Goal: Task Accomplishment & Management: Use online tool/utility

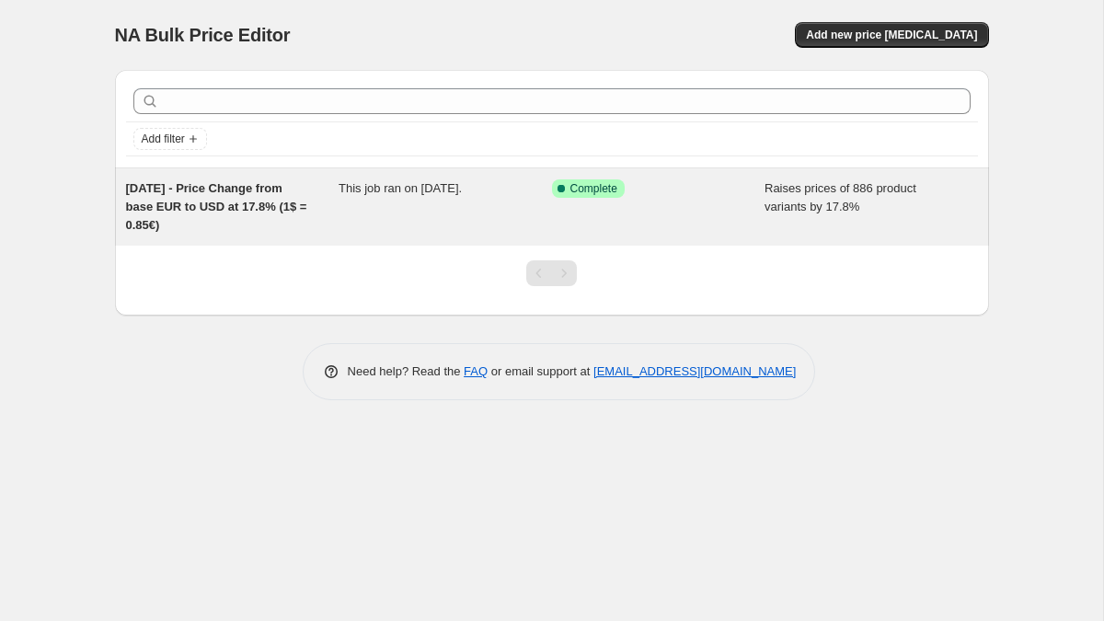
click at [636, 189] on div "Success Complete Complete" at bounding box center [645, 188] width 186 height 18
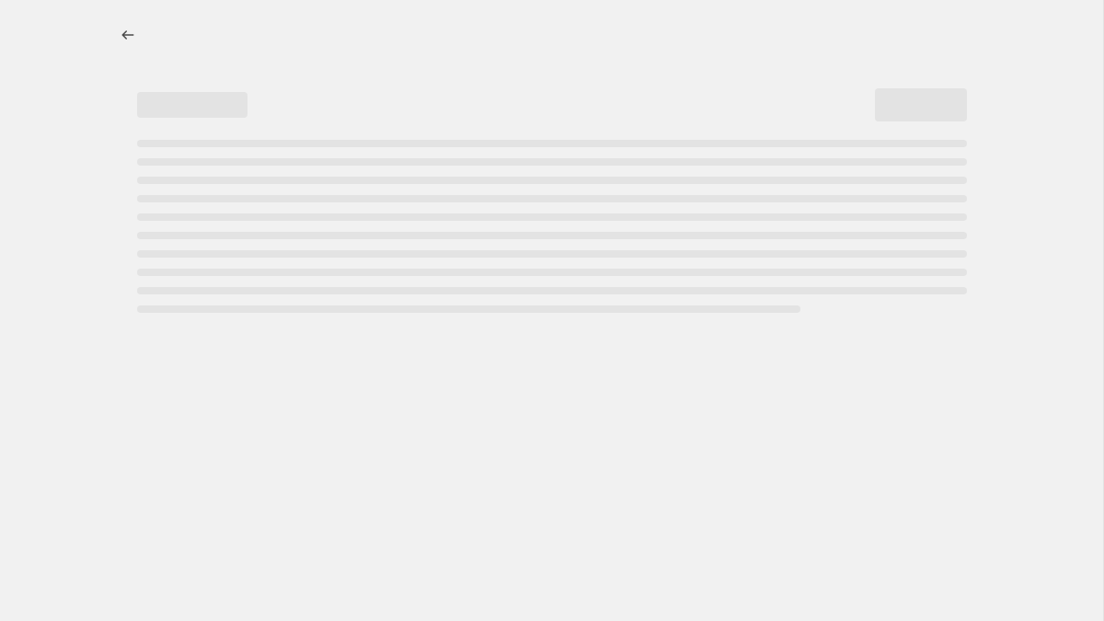
select select "percentage"
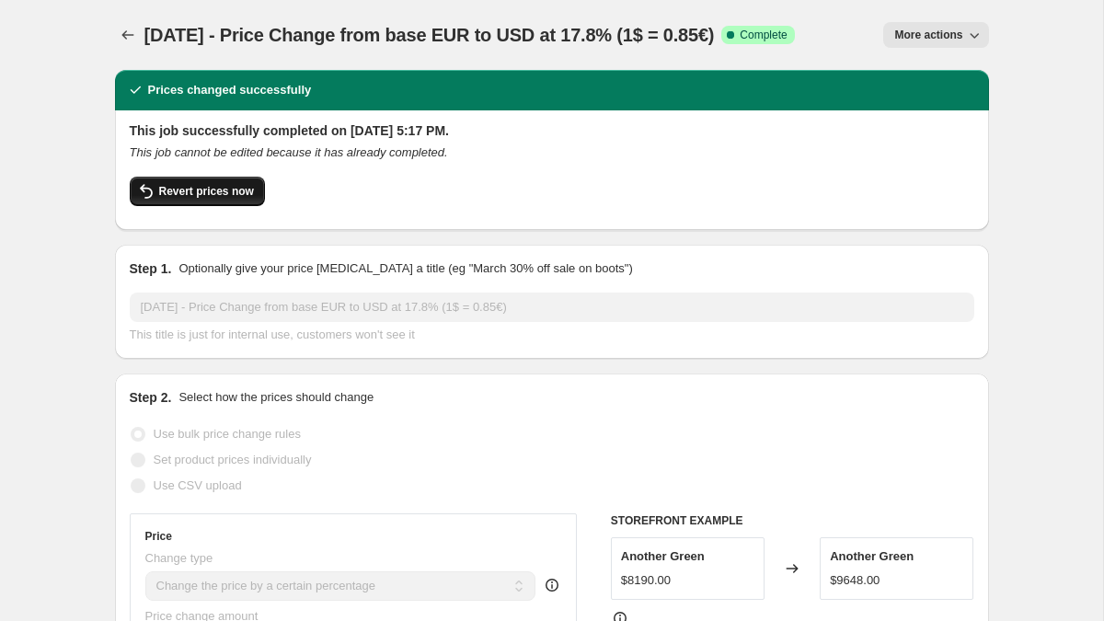
click at [179, 187] on span "Revert prices now" at bounding box center [206, 191] width 95 height 15
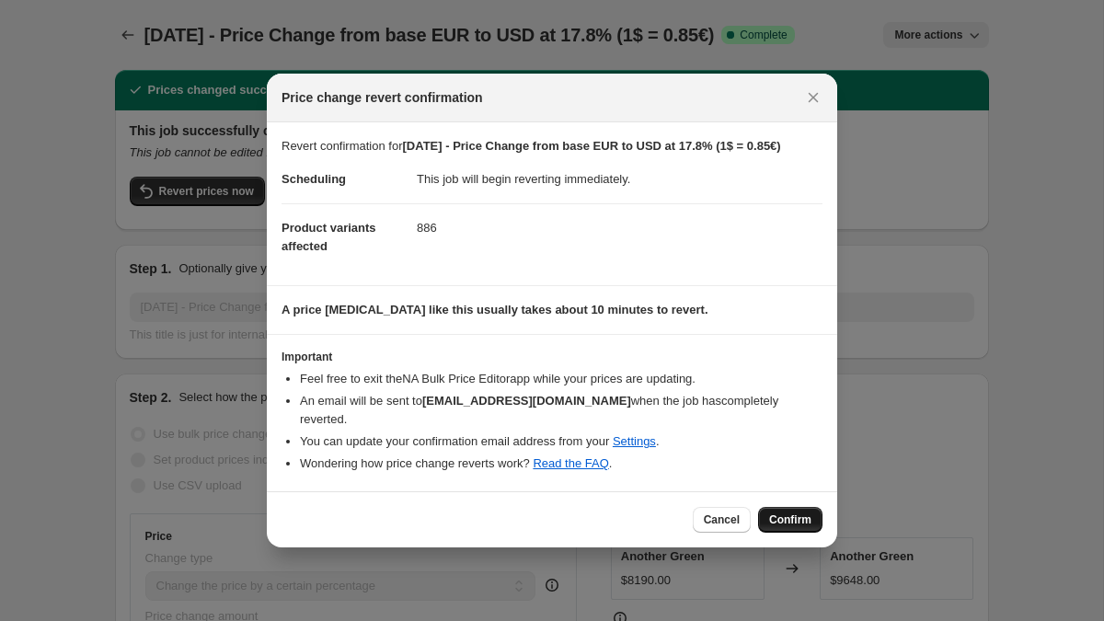
click at [800, 523] on span "Confirm" at bounding box center [790, 519] width 42 height 15
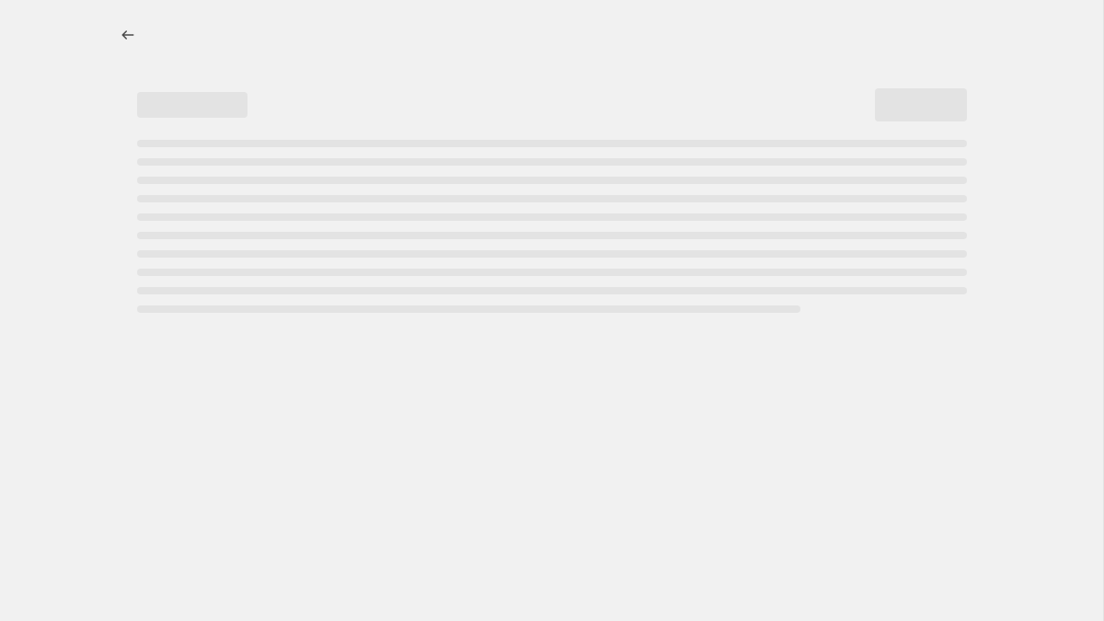
select select "percentage"
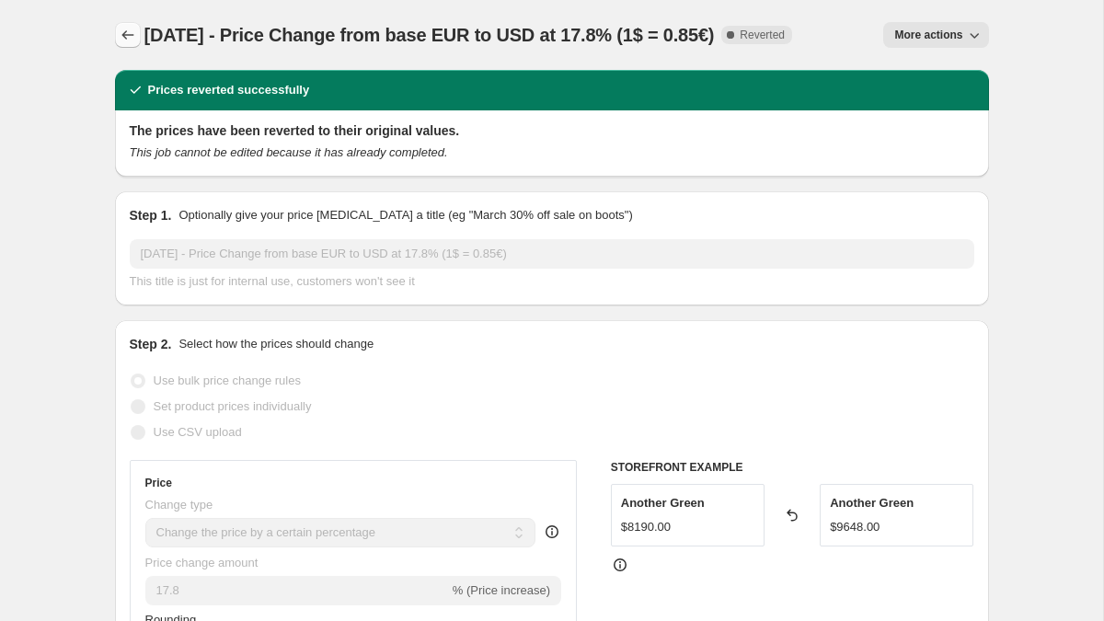
click at [129, 33] on icon "Price change jobs" at bounding box center [128, 35] width 18 height 18
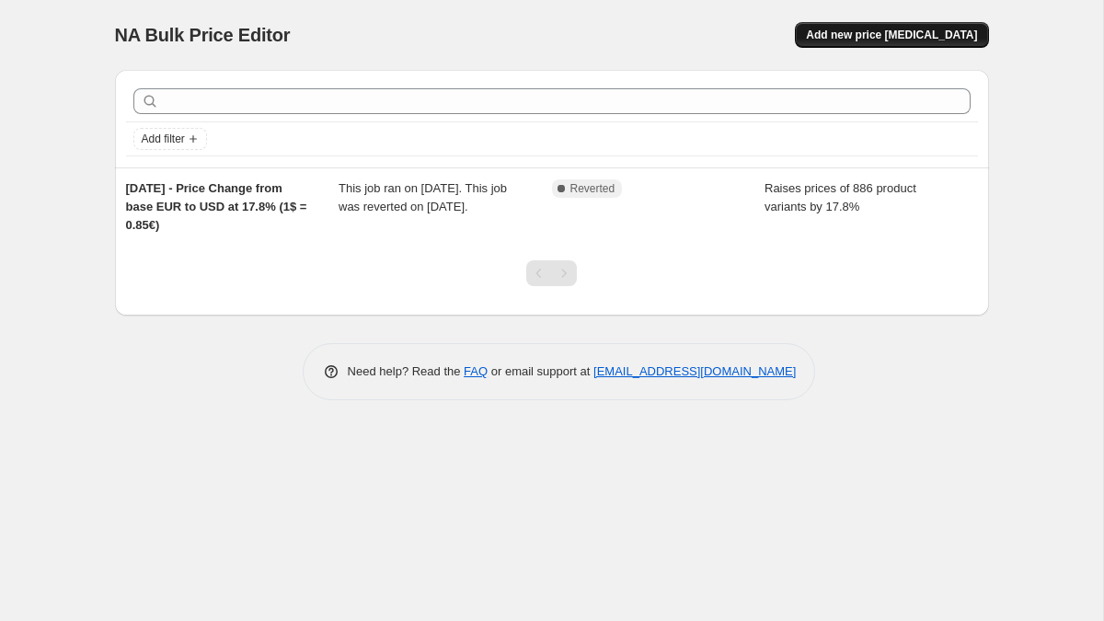
click at [897, 32] on span "Add new price [MEDICAL_DATA]" at bounding box center [891, 35] width 171 height 15
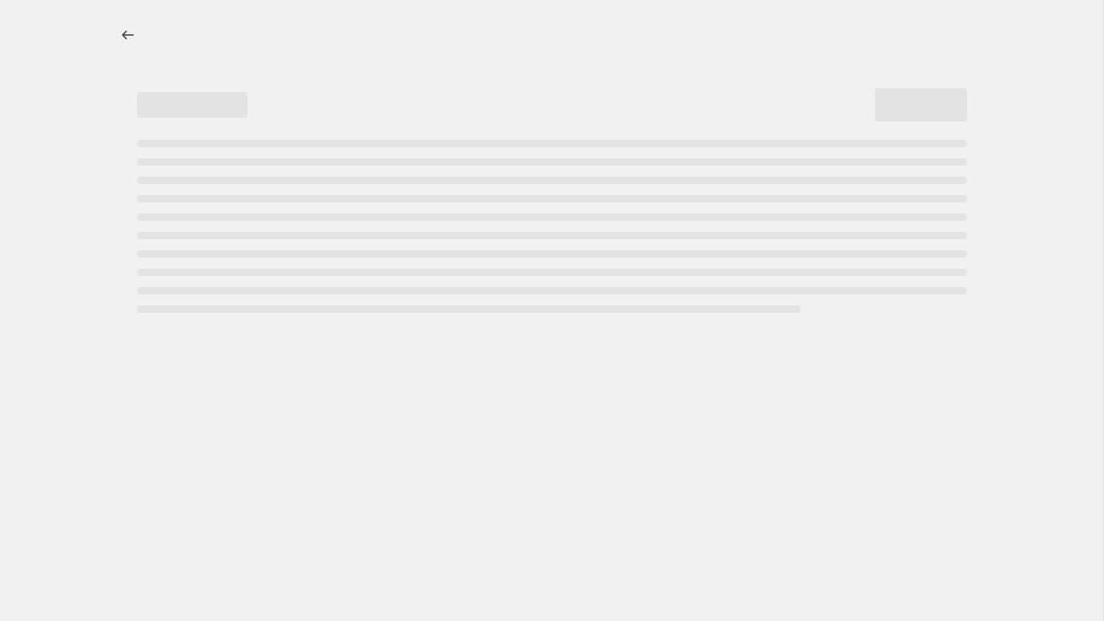
select select "percentage"
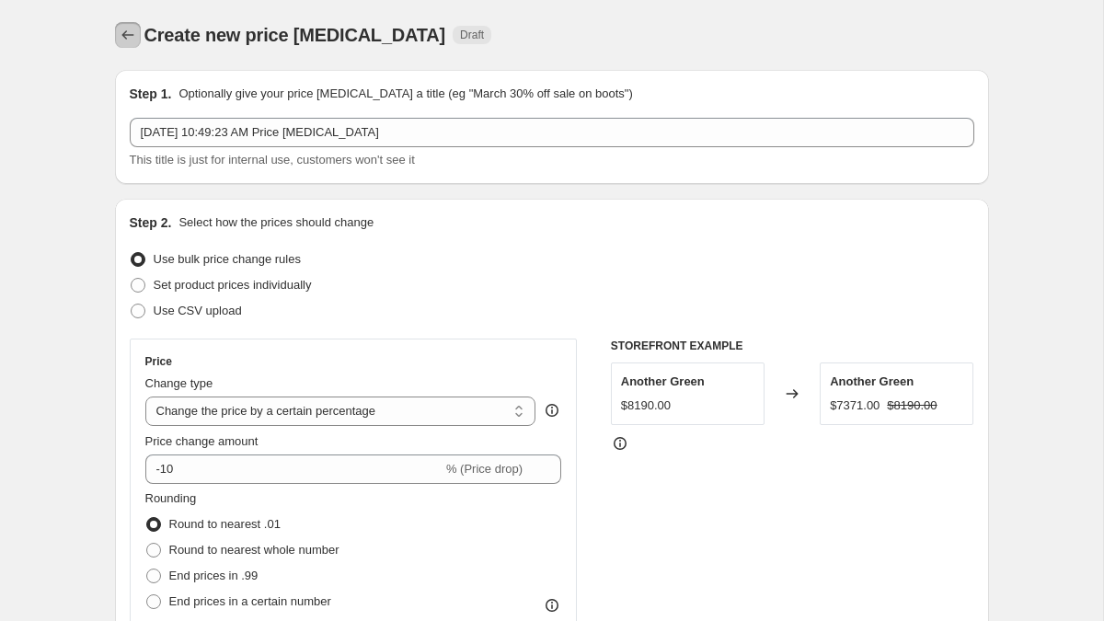
click at [119, 32] on icon "Price change jobs" at bounding box center [128, 35] width 18 height 18
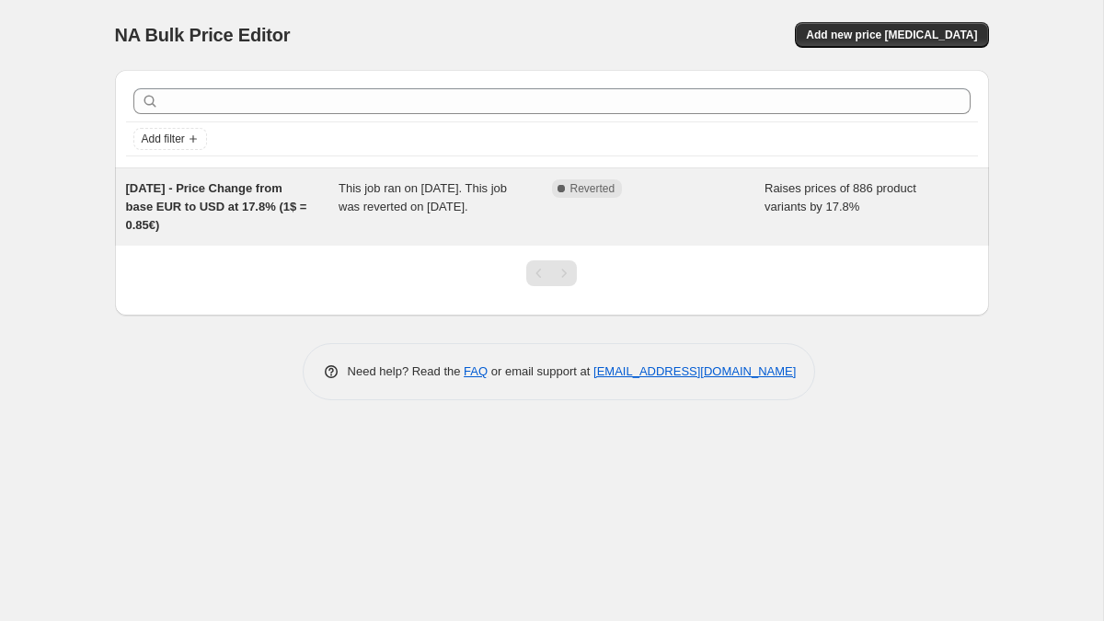
drag, startPoint x: 224, startPoint y: 230, endPoint x: 115, endPoint y: 179, distance: 119.8
click at [115, 179] on div "Sep 19, 2025 - Price Change from base EUR to USD at 17.8% (1$ = 0.85€) This job…" at bounding box center [552, 206] width 874 height 77
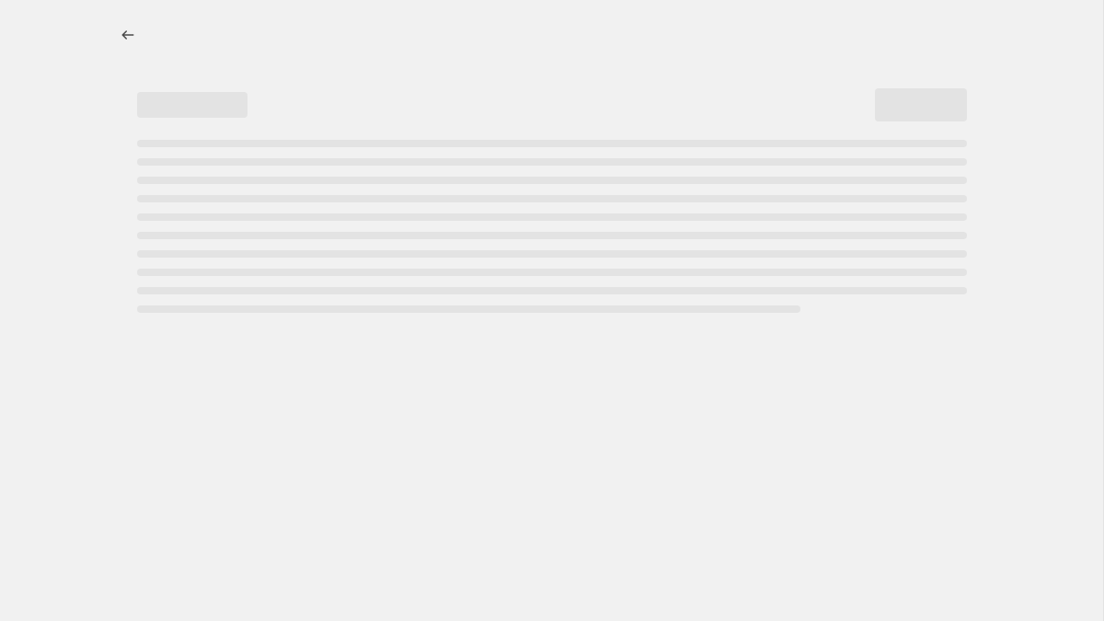
select select "percentage"
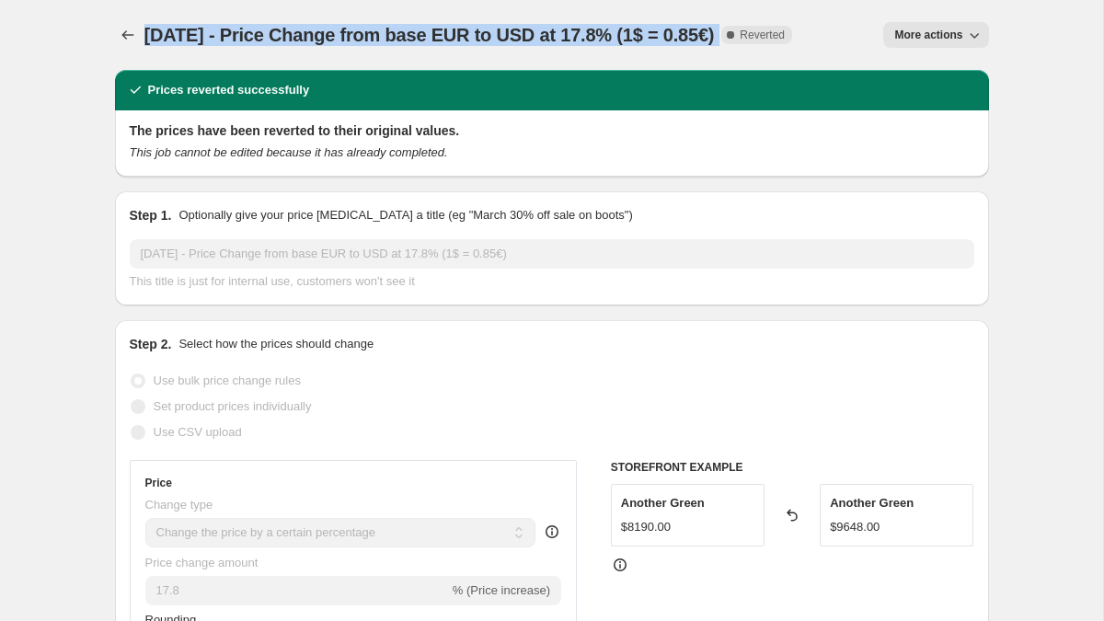
drag, startPoint x: 145, startPoint y: 38, endPoint x: 764, endPoint y: 40, distance: 619.1
click at [764, 40] on div "Sep 19, 2025 - Price Change from base EUR to USD at 17.8% (1$ = 0.85€) Complete…" at bounding box center [468, 35] width 649 height 26
copy div "Sep 19, 2025 - Price Change from base EUR to USD at 17.8% (1$ = 0.85€) Complete"
click at [958, 30] on span "More actions" at bounding box center [928, 35] width 68 height 15
click at [917, 32] on span "More actions" at bounding box center [928, 35] width 68 height 15
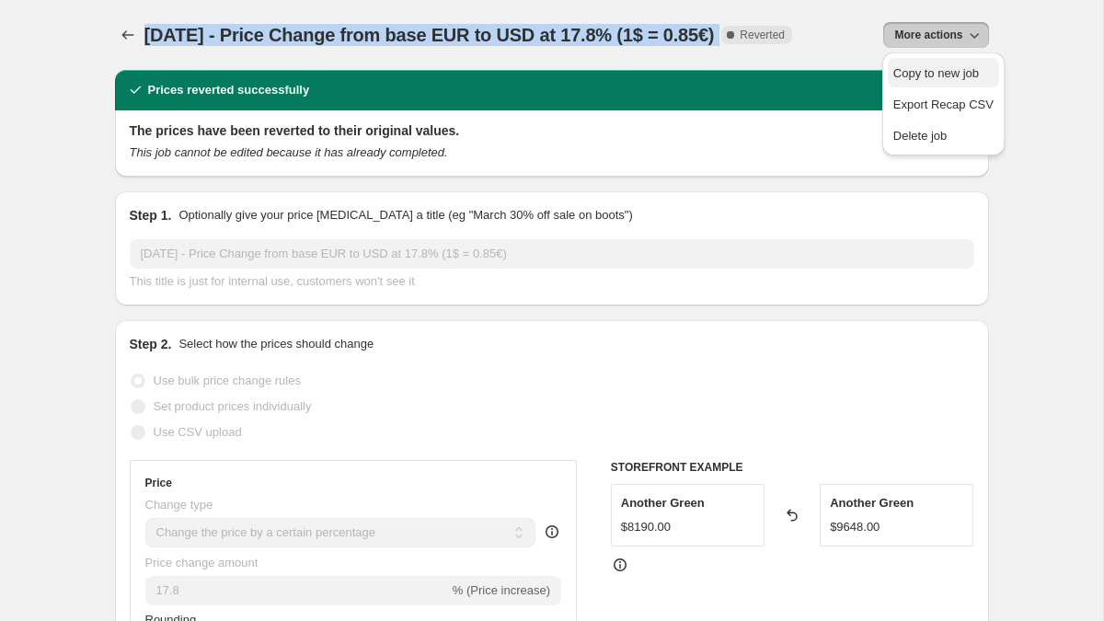
click at [922, 78] on span "Copy to new job" at bounding box center [936, 73] width 86 height 14
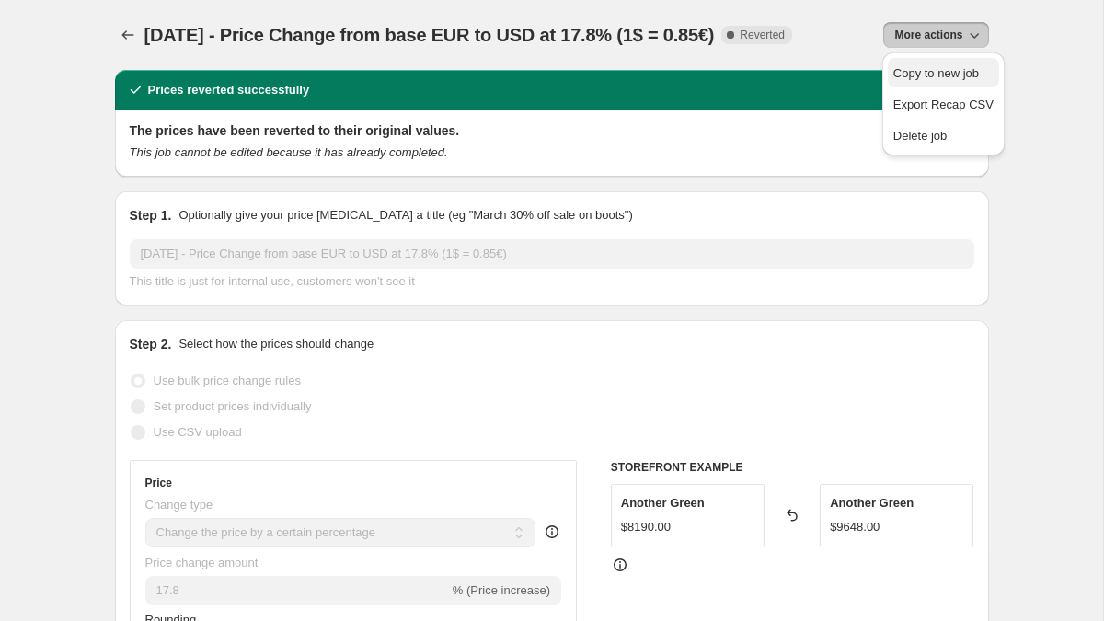
select select "percentage"
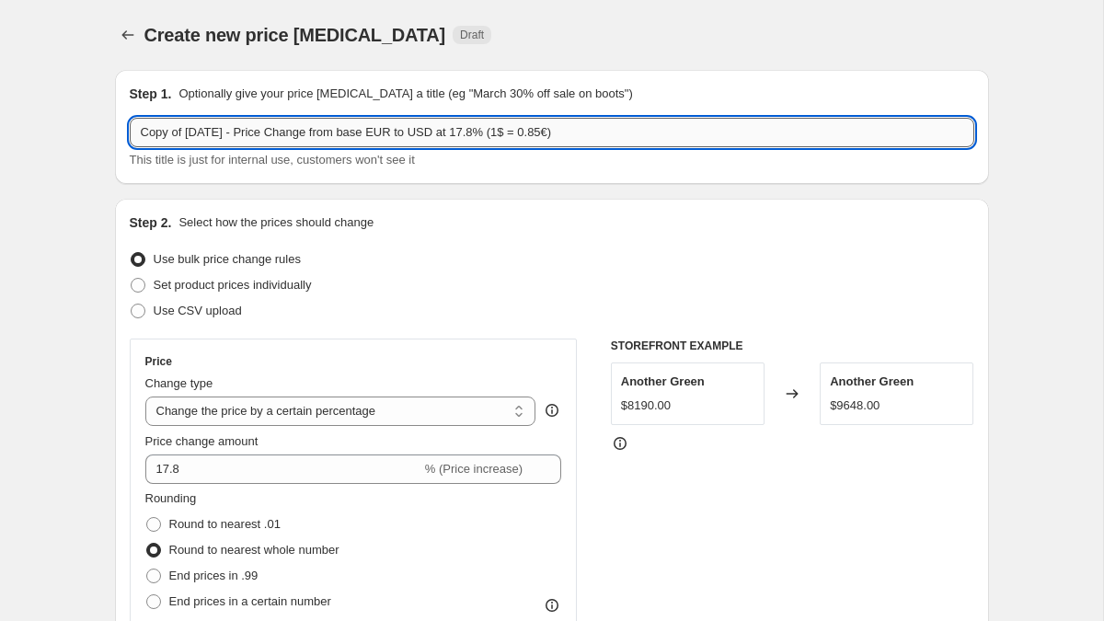
click at [275, 132] on input "Copy of Sep 19, 2025 - Price Change from base EUR to USD at 17.8% (1$ = 0.85€)" at bounding box center [552, 132] width 845 height 29
drag, startPoint x: 190, startPoint y: 133, endPoint x: 70, endPoint y: 131, distance: 119.6
drag, startPoint x: 178, startPoint y: 134, endPoint x: 102, endPoint y: 119, distance: 77.9
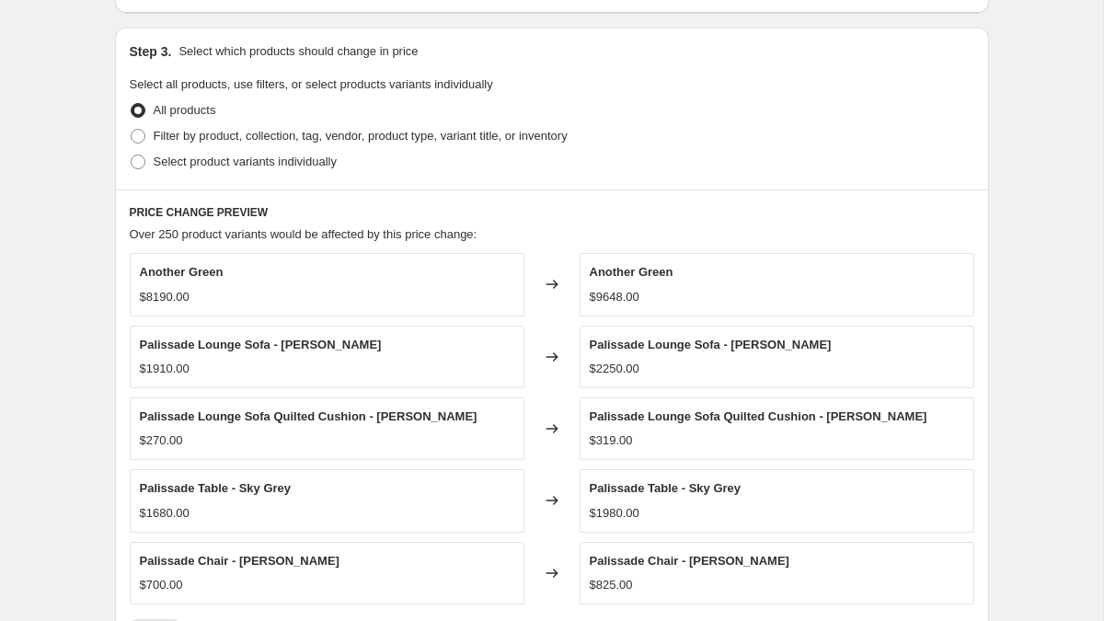
scroll to position [1427, 0]
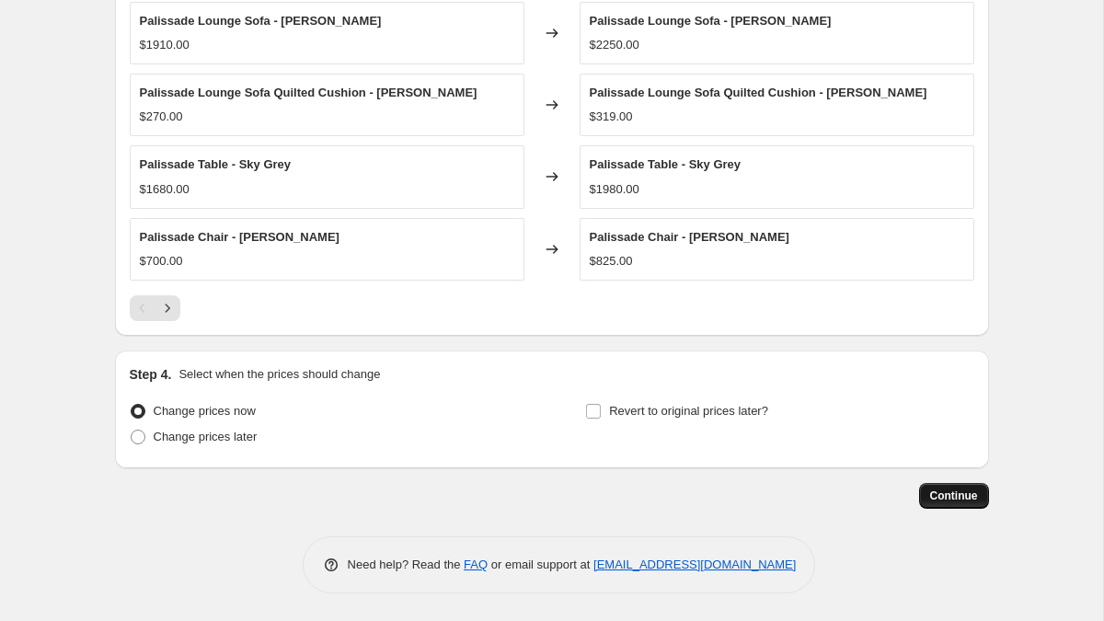
type input "Oct 14, 2025 - Price Change from base EUR to USD at 17.8% (1$ = 0.85€)"
click at [935, 488] on button "Continue" at bounding box center [954, 496] width 70 height 26
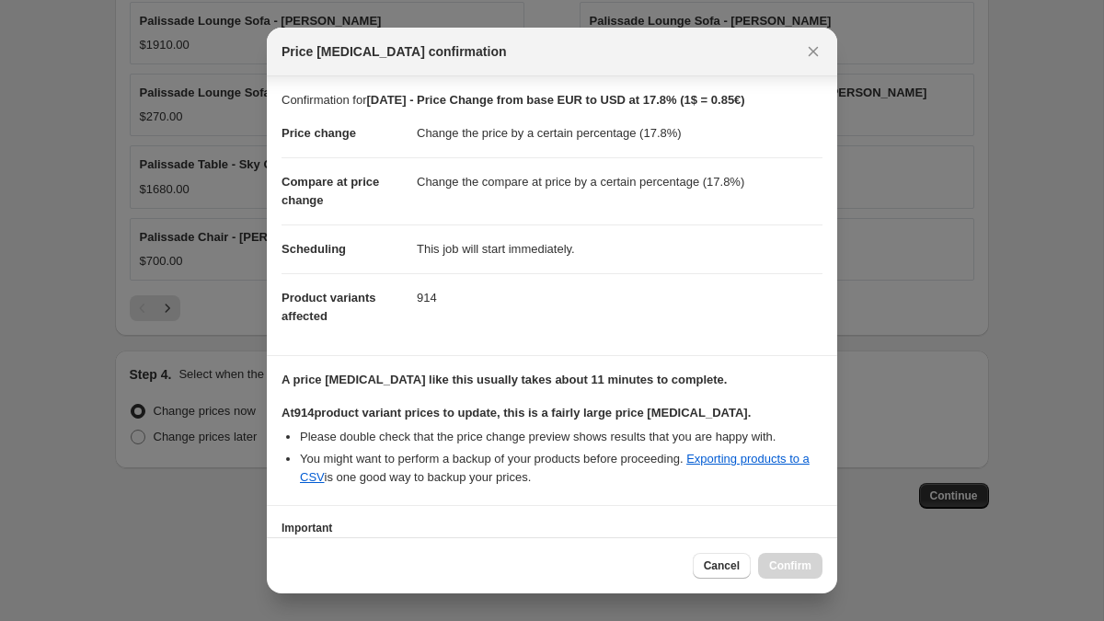
scroll to position [142, 0]
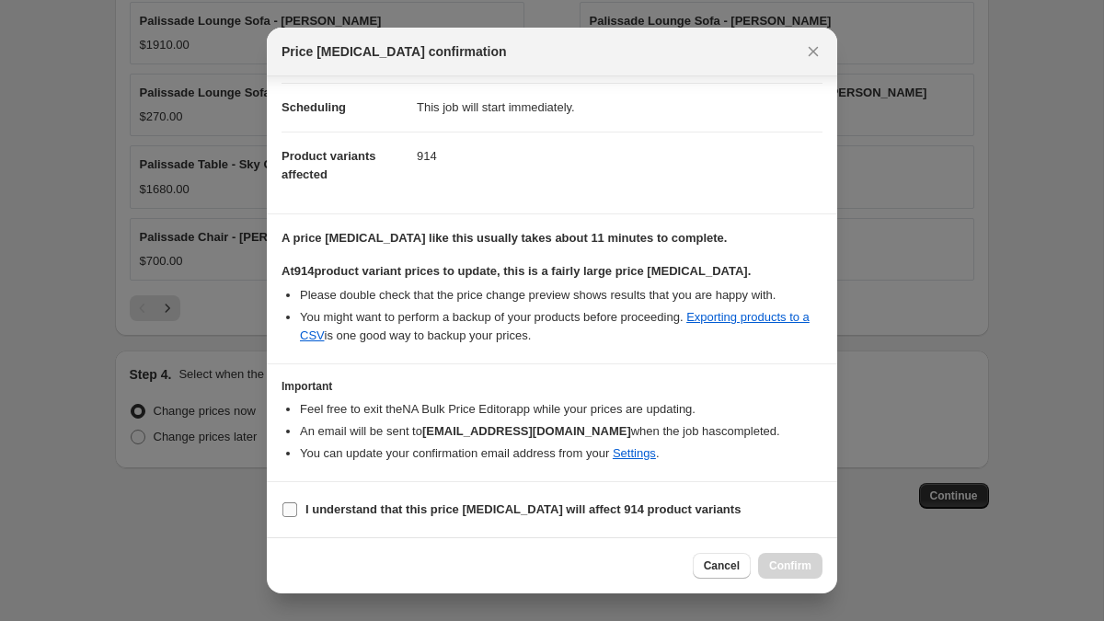
click at [295, 508] on input "I understand that this price change job will affect 914 product variants" at bounding box center [289, 509] width 15 height 15
checkbox input "true"
click at [794, 569] on span "Confirm" at bounding box center [790, 565] width 42 height 15
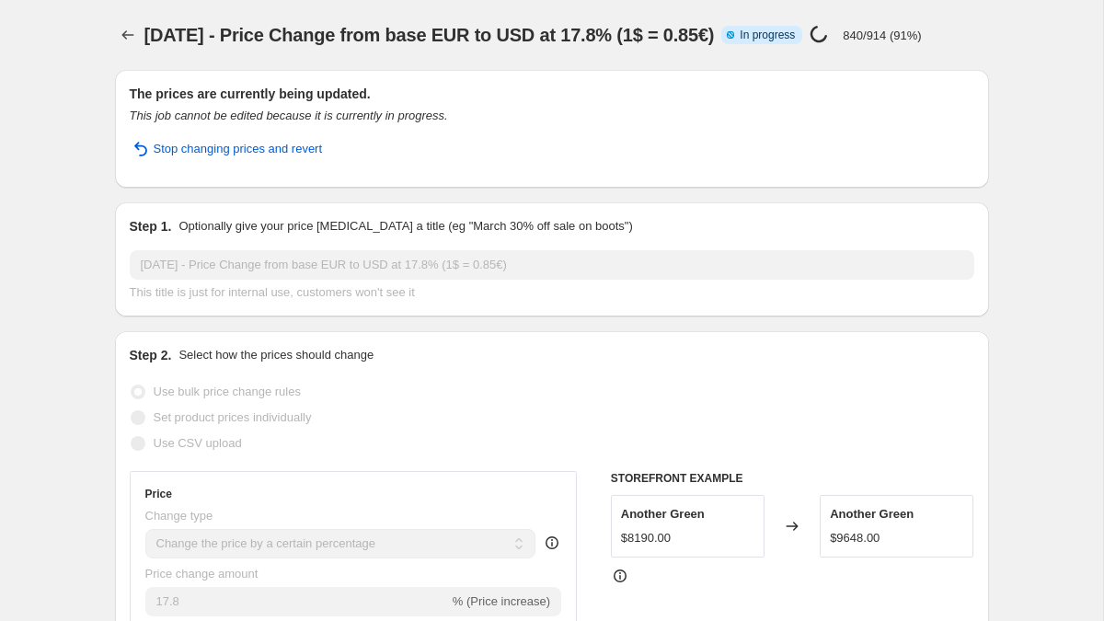
select select "percentage"
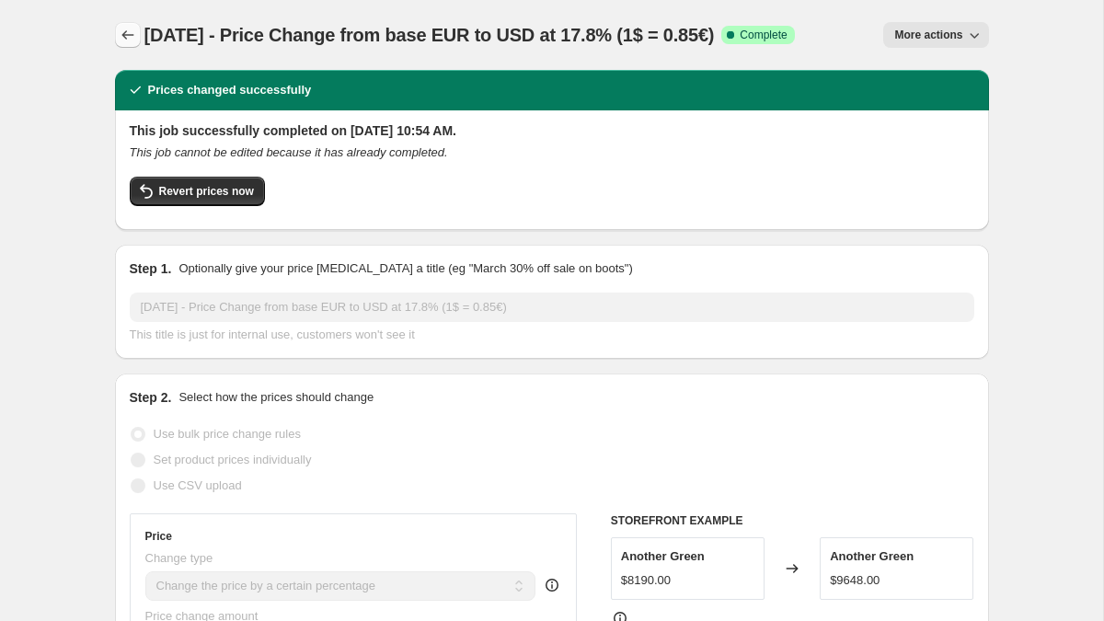
click at [121, 35] on icon "Price change jobs" at bounding box center [128, 35] width 18 height 18
